Goal: Find specific page/section: Find specific page/section

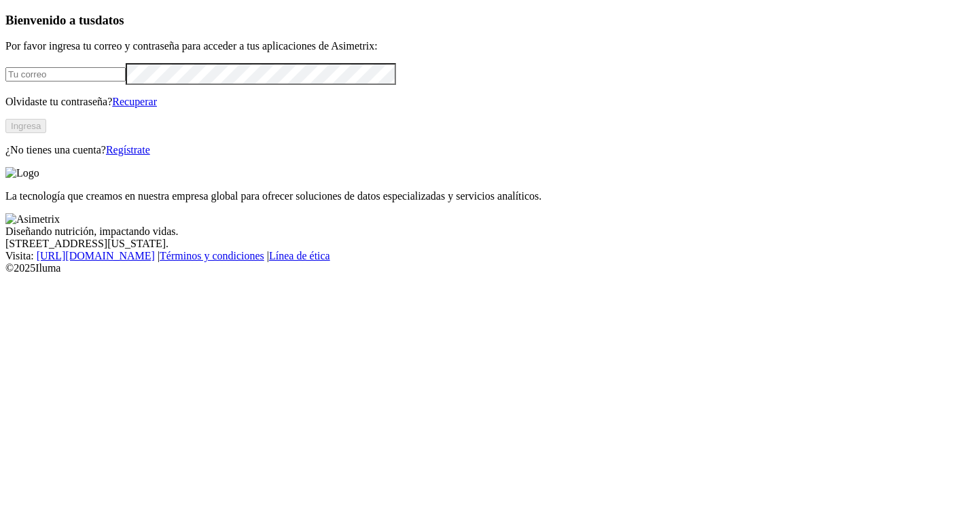
type input "[PERSON_NAME][EMAIL_ADDRESS][PERSON_NAME][DOMAIN_NAME]"
click at [46, 133] on button "Ingresa" at bounding box center [25, 126] width 41 height 14
